Goal: Task Accomplishment & Management: Use online tool/utility

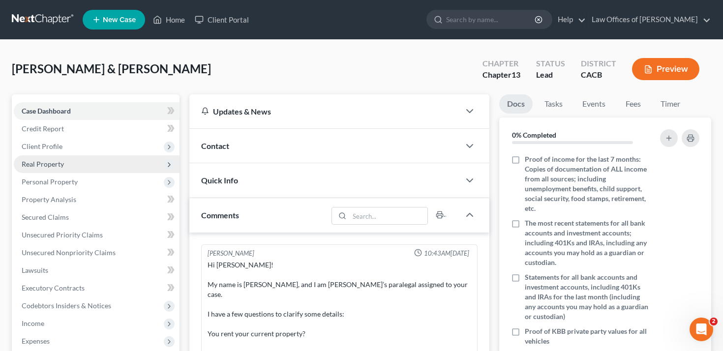
scroll to position [228, 0]
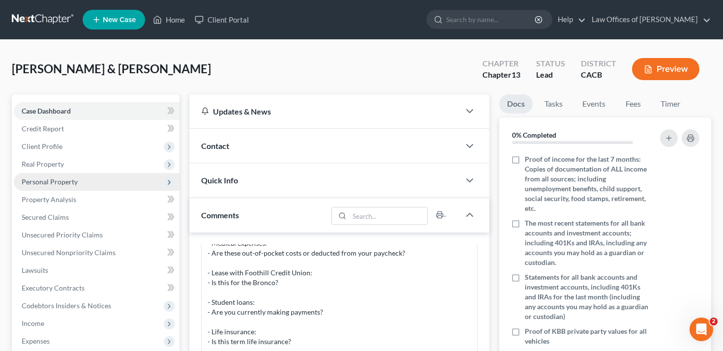
click at [95, 184] on span "Personal Property" at bounding box center [97, 182] width 166 height 18
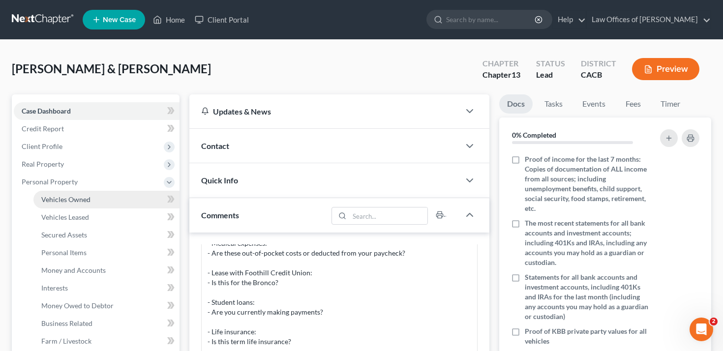
click at [94, 197] on link "Vehicles Owned" at bounding box center [106, 200] width 146 height 18
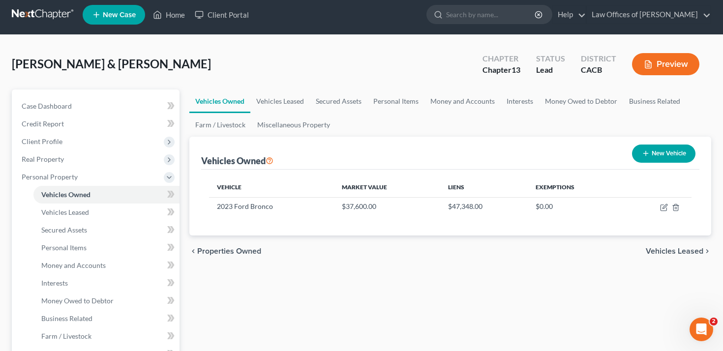
scroll to position [8, 0]
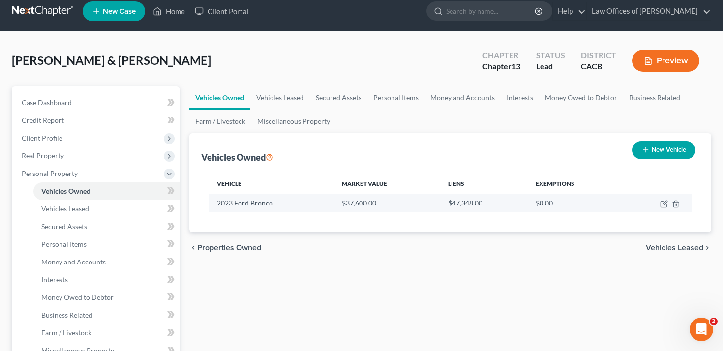
click at [666, 207] on td at bounding box center [657, 203] width 69 height 19
click at [664, 204] on icon "button" at bounding box center [664, 203] width 4 height 4
select select "0"
select select "3"
select select "2"
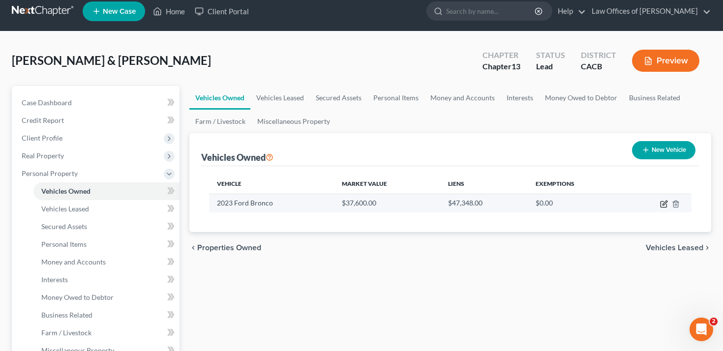
select select "2"
select select "4"
select select "0"
select select "1"
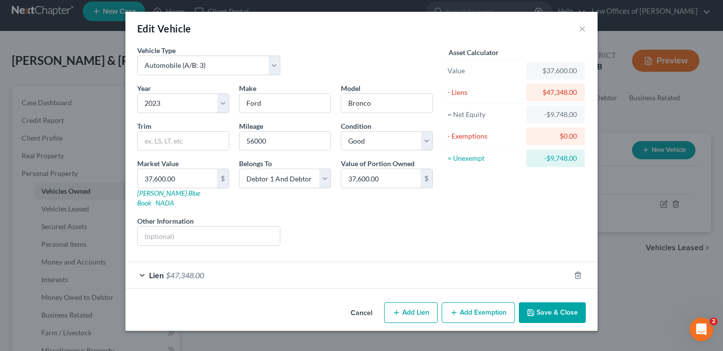
click at [499, 262] on div "Lien $47,348.00" at bounding box center [347, 275] width 444 height 26
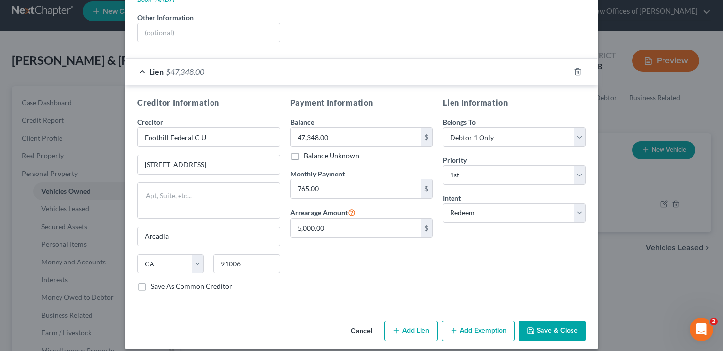
scroll to position [0, 0]
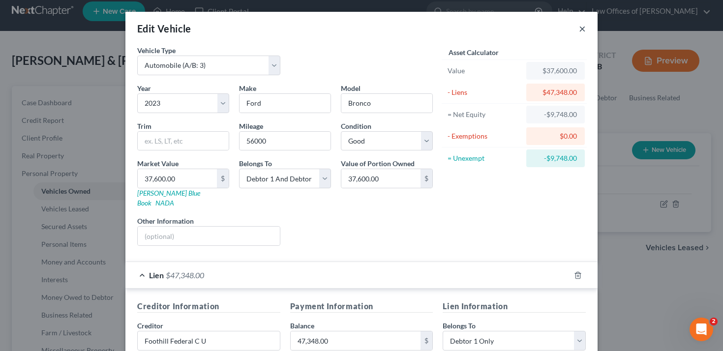
click at [583, 29] on button "×" at bounding box center [582, 29] width 7 height 12
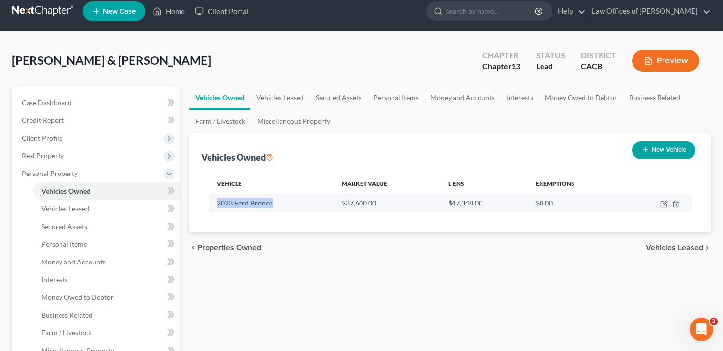
drag, startPoint x: 278, startPoint y: 209, endPoint x: 214, endPoint y: 201, distance: 64.9
click at [214, 201] on td "2023 Ford Bronco" at bounding box center [271, 203] width 125 height 19
copy td "2023 Ford Bronco"
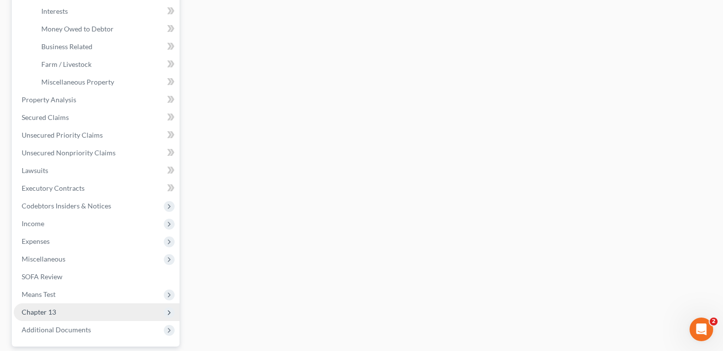
click at [106, 308] on span "Chapter 13" at bounding box center [97, 312] width 166 height 18
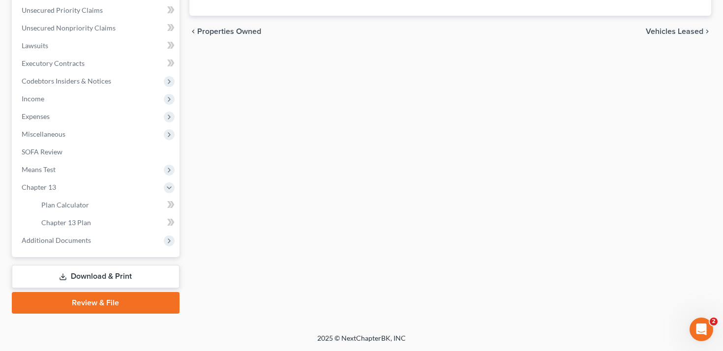
scroll to position [224, 0]
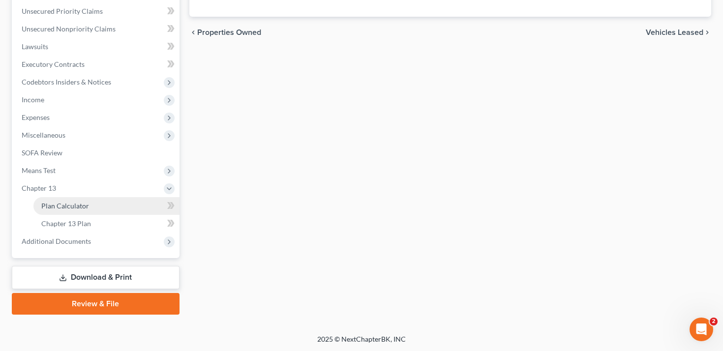
click at [119, 204] on link "Plan Calculator" at bounding box center [106, 206] width 146 height 18
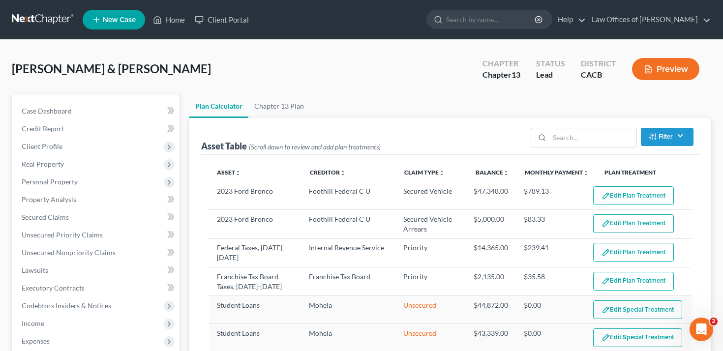
select select "59"
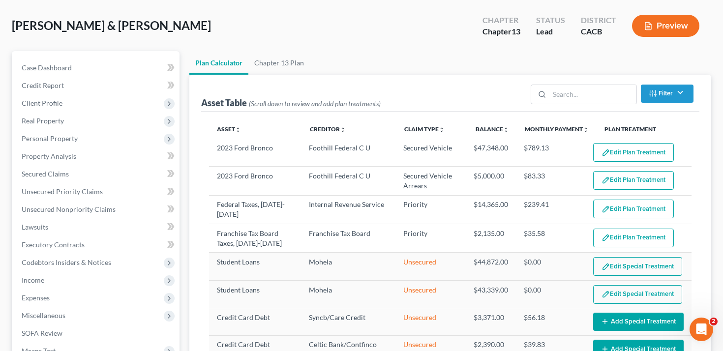
scroll to position [44, 0]
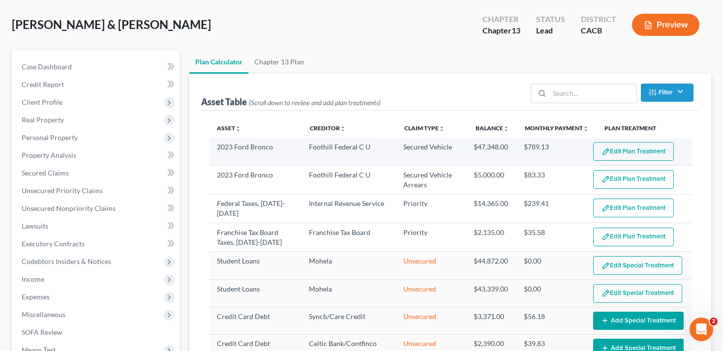
click at [624, 156] on button "Edit Plan Treatment" at bounding box center [633, 151] width 81 height 19
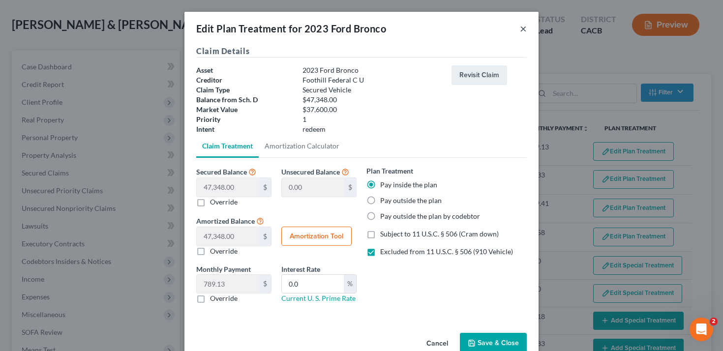
click at [520, 29] on button "×" at bounding box center [523, 29] width 7 height 12
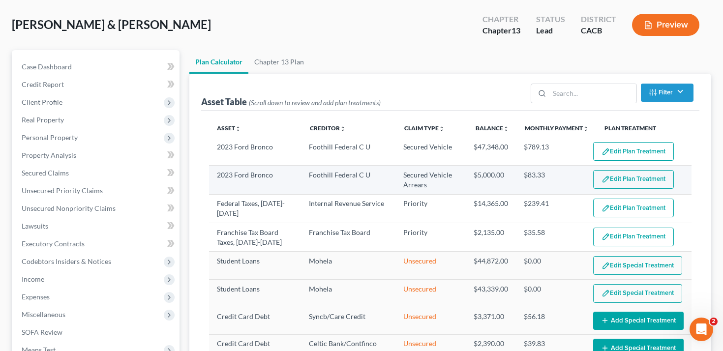
click at [621, 179] on button "Edit Plan Treatment" at bounding box center [633, 179] width 81 height 19
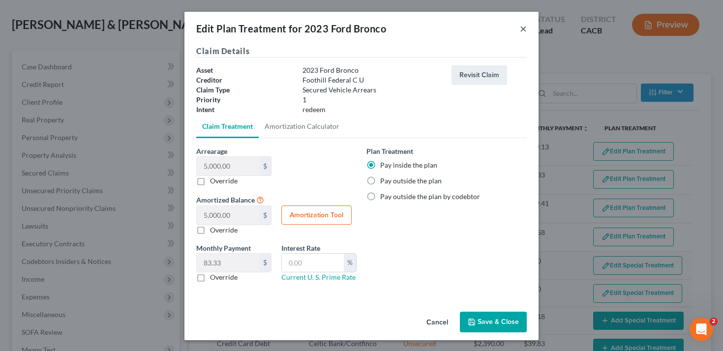
click at [522, 28] on button "×" at bounding box center [523, 29] width 7 height 12
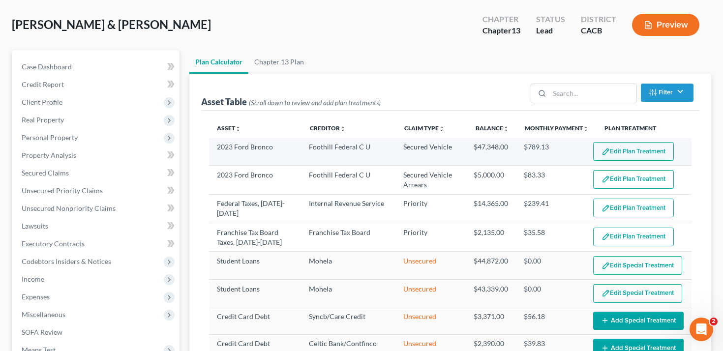
click at [617, 150] on button "Edit Plan Treatment" at bounding box center [633, 151] width 81 height 19
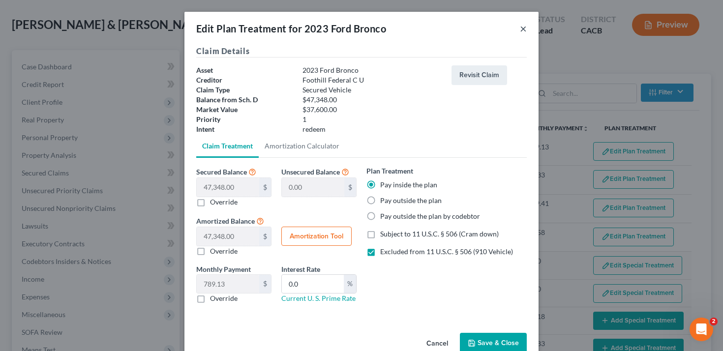
click at [522, 27] on button "×" at bounding box center [523, 29] width 7 height 12
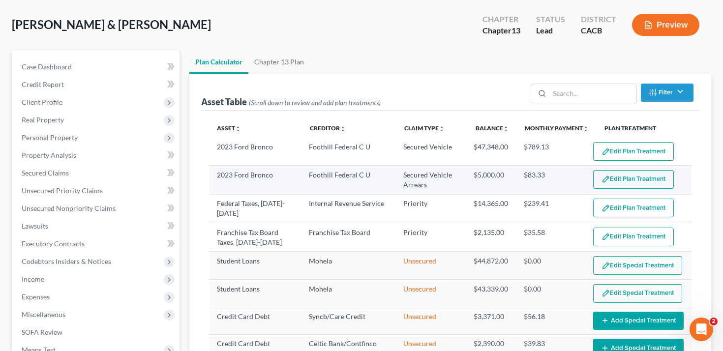
click at [614, 185] on button "Edit Plan Treatment" at bounding box center [633, 179] width 81 height 19
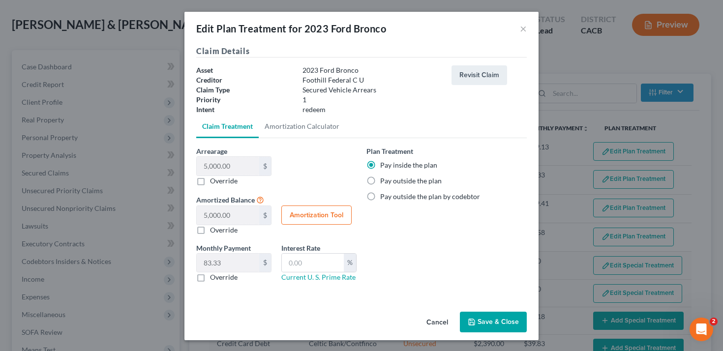
scroll to position [1, 0]
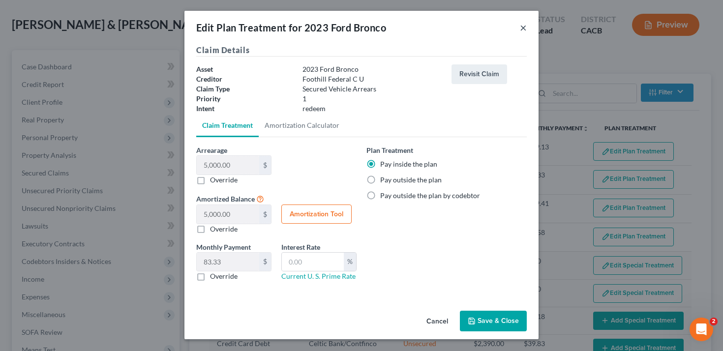
click at [521, 27] on button "×" at bounding box center [523, 28] width 7 height 12
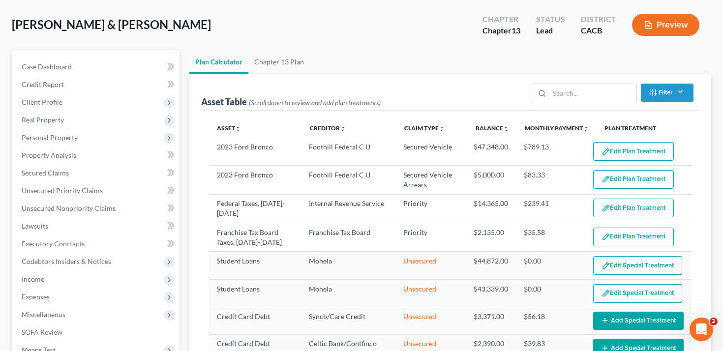
click at [667, 28] on button "Preview" at bounding box center [665, 25] width 67 height 22
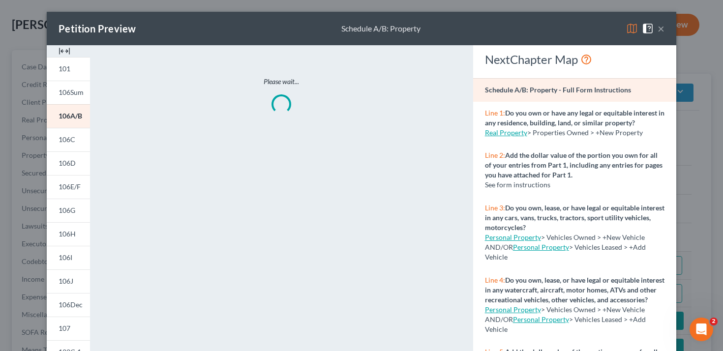
click at [661, 31] on button "×" at bounding box center [660, 29] width 7 height 12
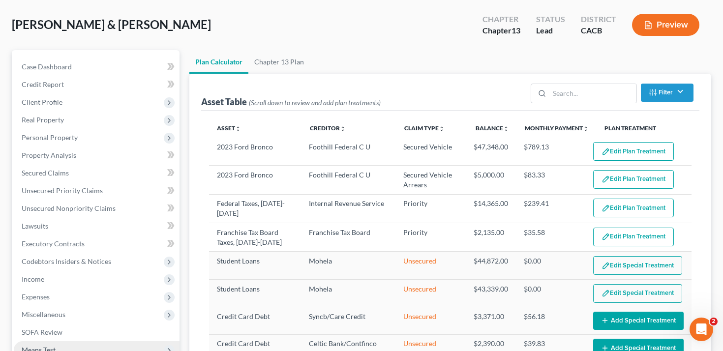
scroll to position [287, 0]
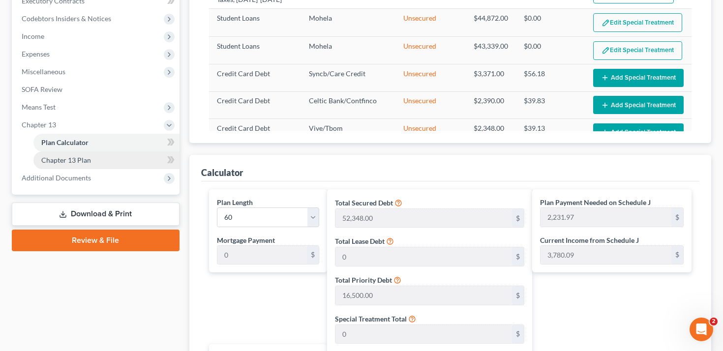
click at [108, 158] on link "Chapter 13 Plan" at bounding box center [106, 160] width 146 height 18
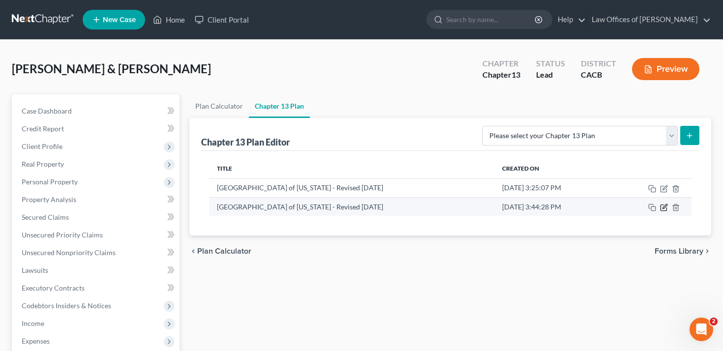
click at [664, 208] on icon "button" at bounding box center [664, 208] width 8 height 8
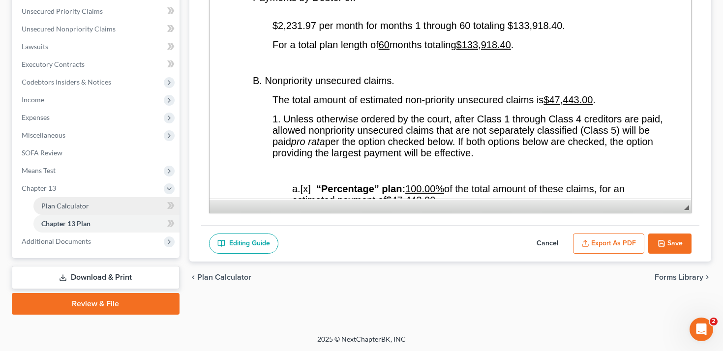
scroll to position [201, 0]
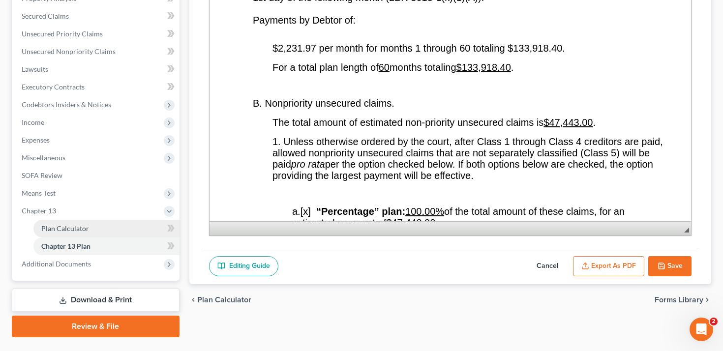
click at [111, 206] on span "Chapter 13" at bounding box center [97, 211] width 166 height 18
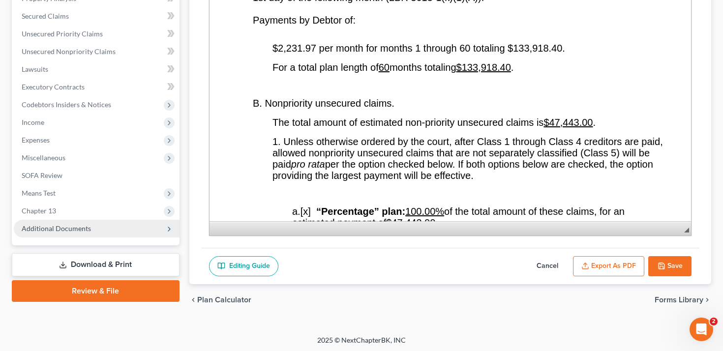
click at [105, 226] on span "Additional Documents" at bounding box center [97, 229] width 166 height 18
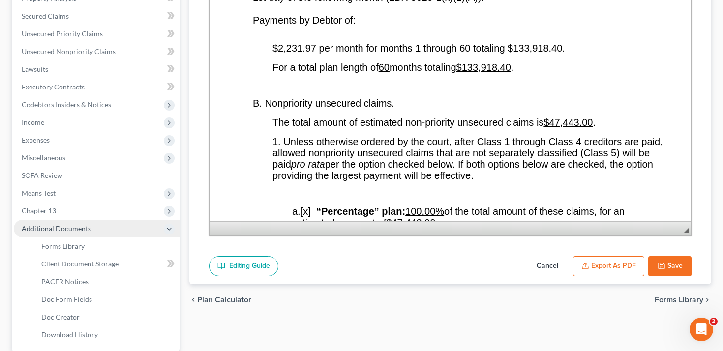
click at [104, 222] on span "Additional Documents" at bounding box center [97, 229] width 166 height 18
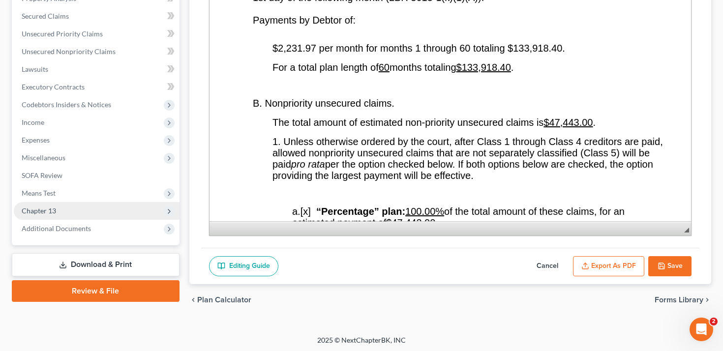
click at [107, 214] on span "Chapter 13" at bounding box center [97, 211] width 166 height 18
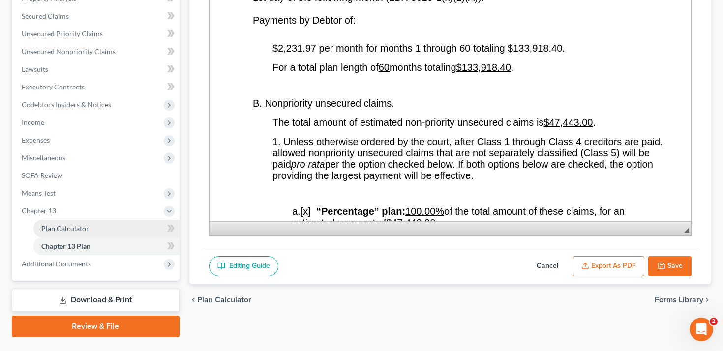
click at [107, 226] on link "Plan Calculator" at bounding box center [106, 229] width 146 height 18
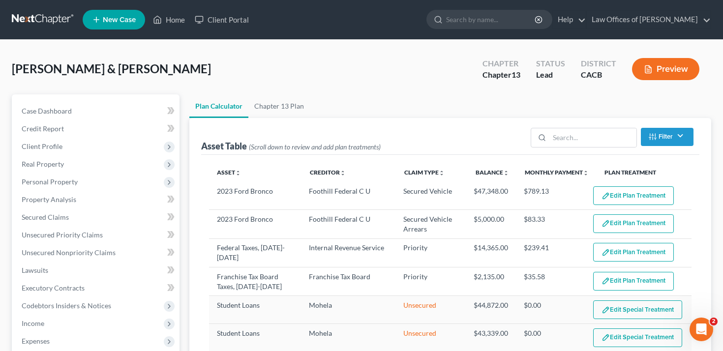
select select "59"
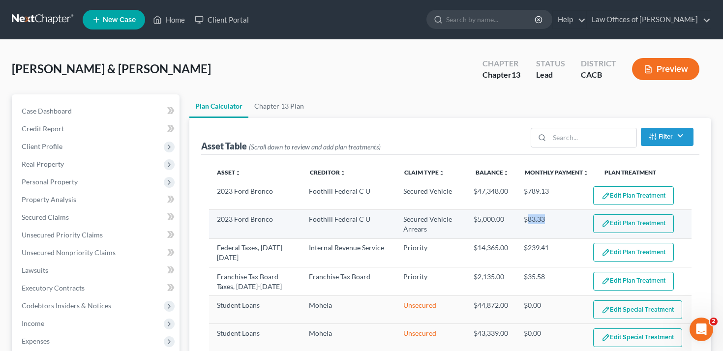
drag, startPoint x: 546, startPoint y: 220, endPoint x: 528, endPoint y: 220, distance: 18.2
click at [369, 217] on td "Foothill Federal C U" at bounding box center [348, 224] width 94 height 29
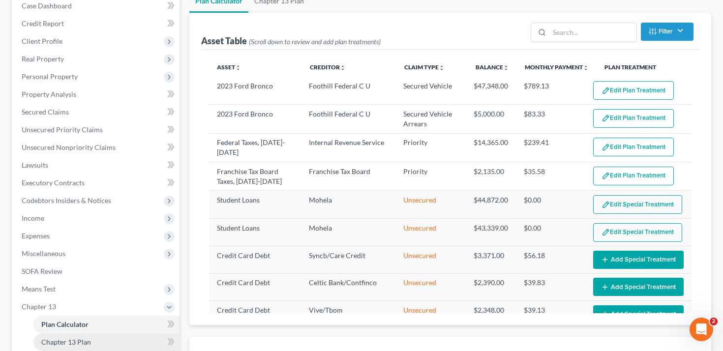
click at [103, 335] on link "Chapter 13 Plan" at bounding box center [106, 342] width 146 height 18
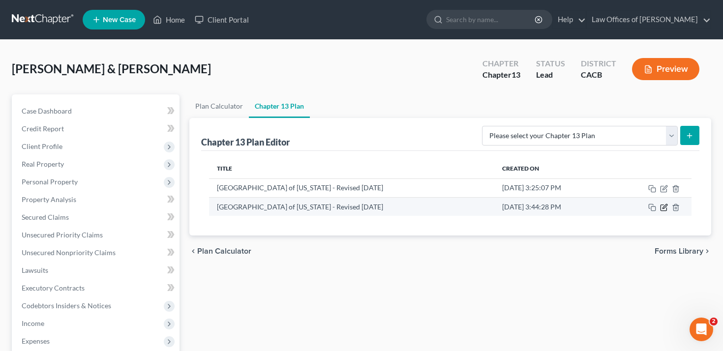
click at [664, 208] on icon "button" at bounding box center [664, 208] width 8 height 8
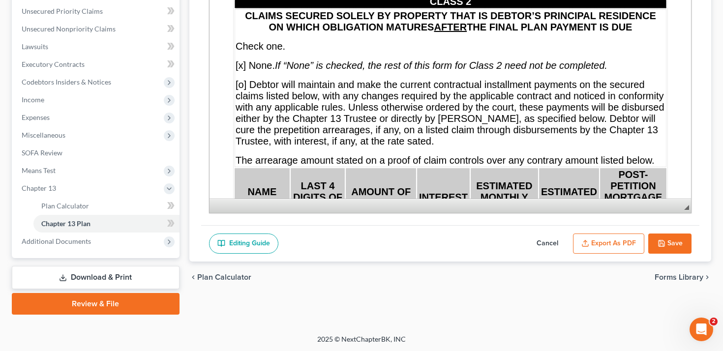
scroll to position [6111, 0]
